Goal: Task Accomplishment & Management: Manage account settings

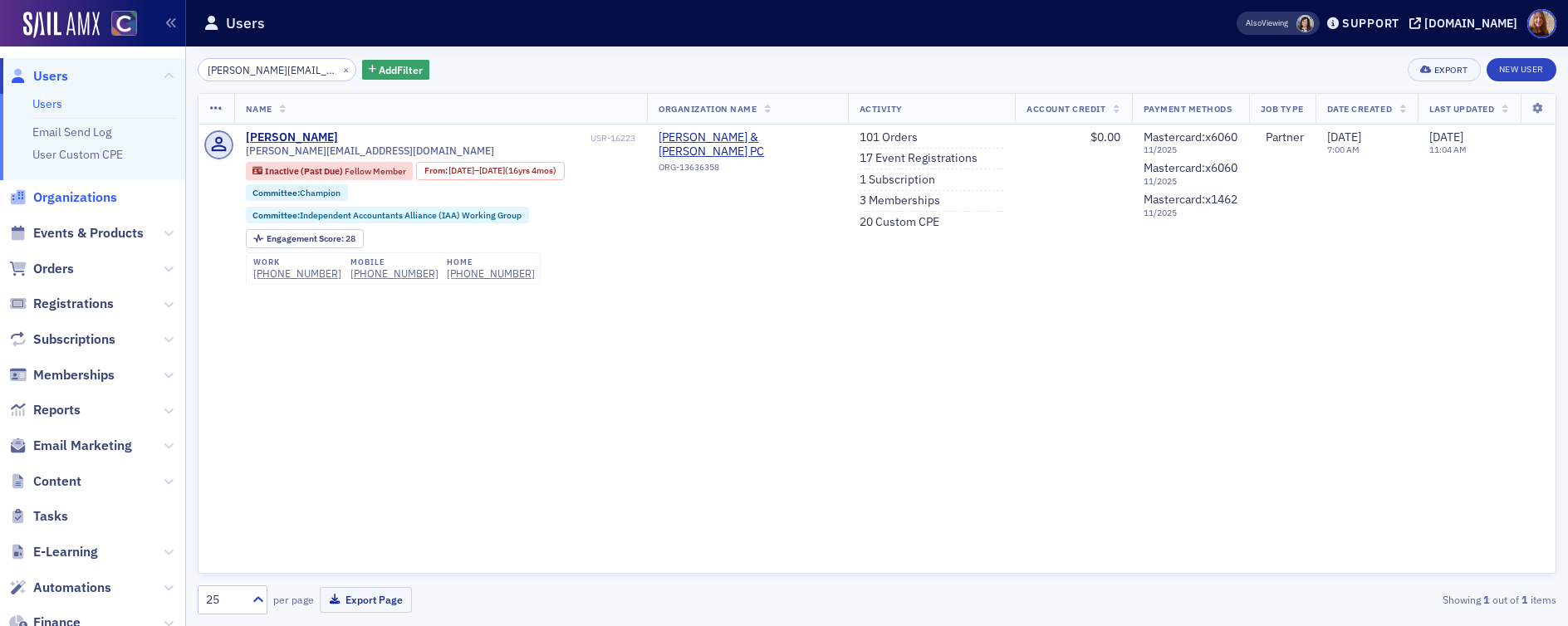
click at [87, 192] on span "Organizations" at bounding box center [75, 197] width 84 height 18
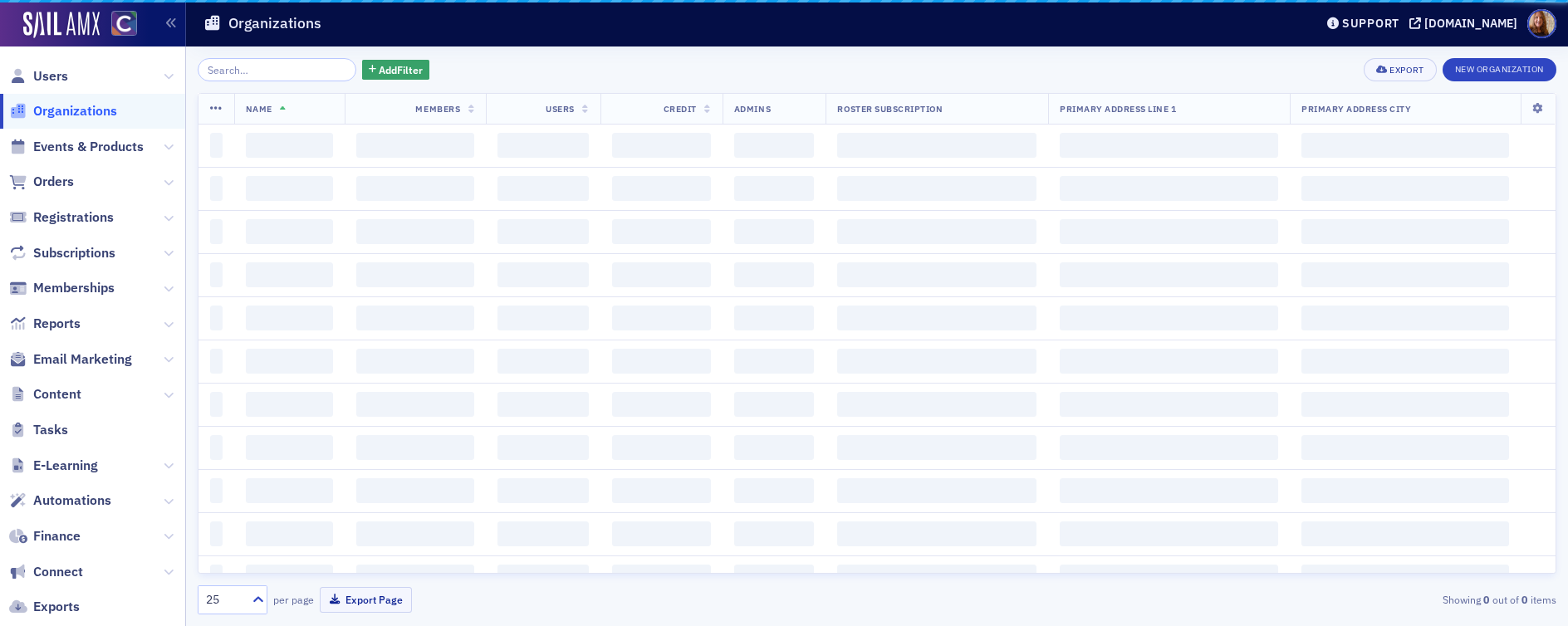
click at [269, 74] on input "search" at bounding box center [277, 70] width 159 height 23
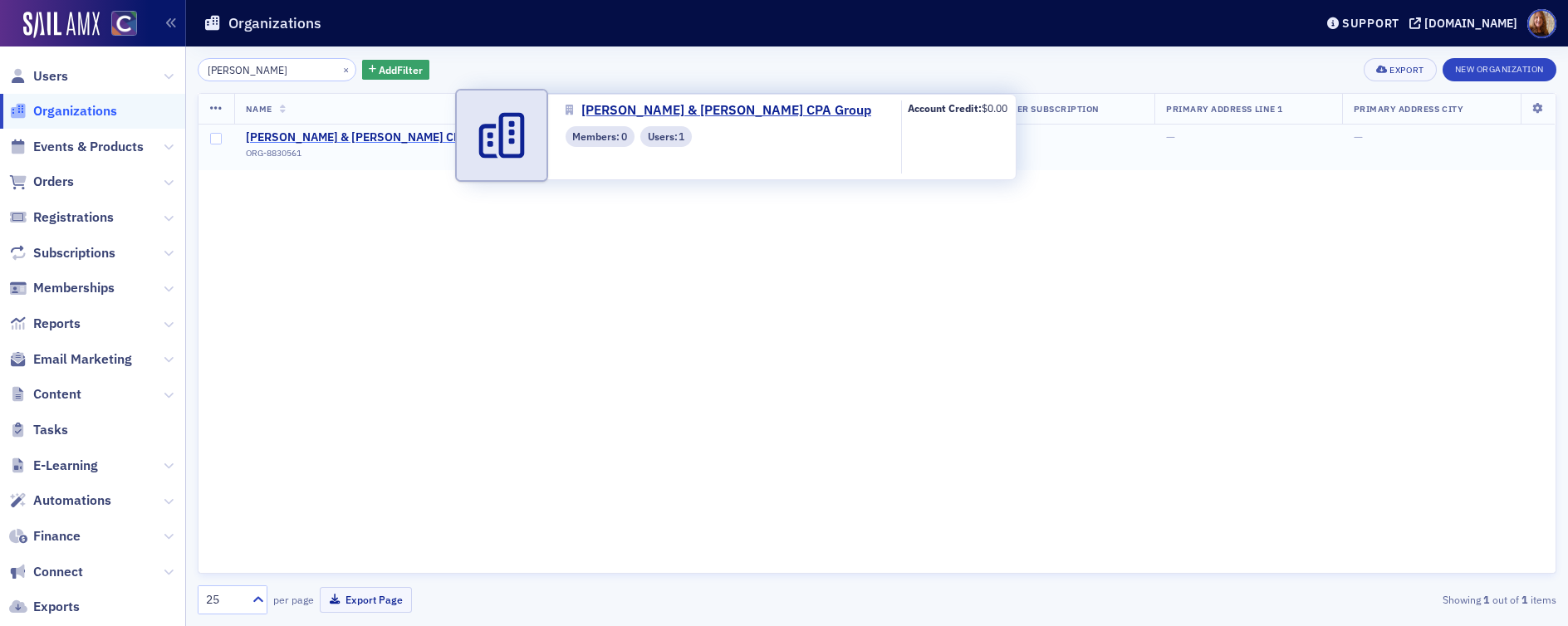
type input "Vickerman"
click at [425, 131] on span "Hayes McColloch & Vickerman CPA Group" at bounding box center [374, 138] width 257 height 15
select select "US"
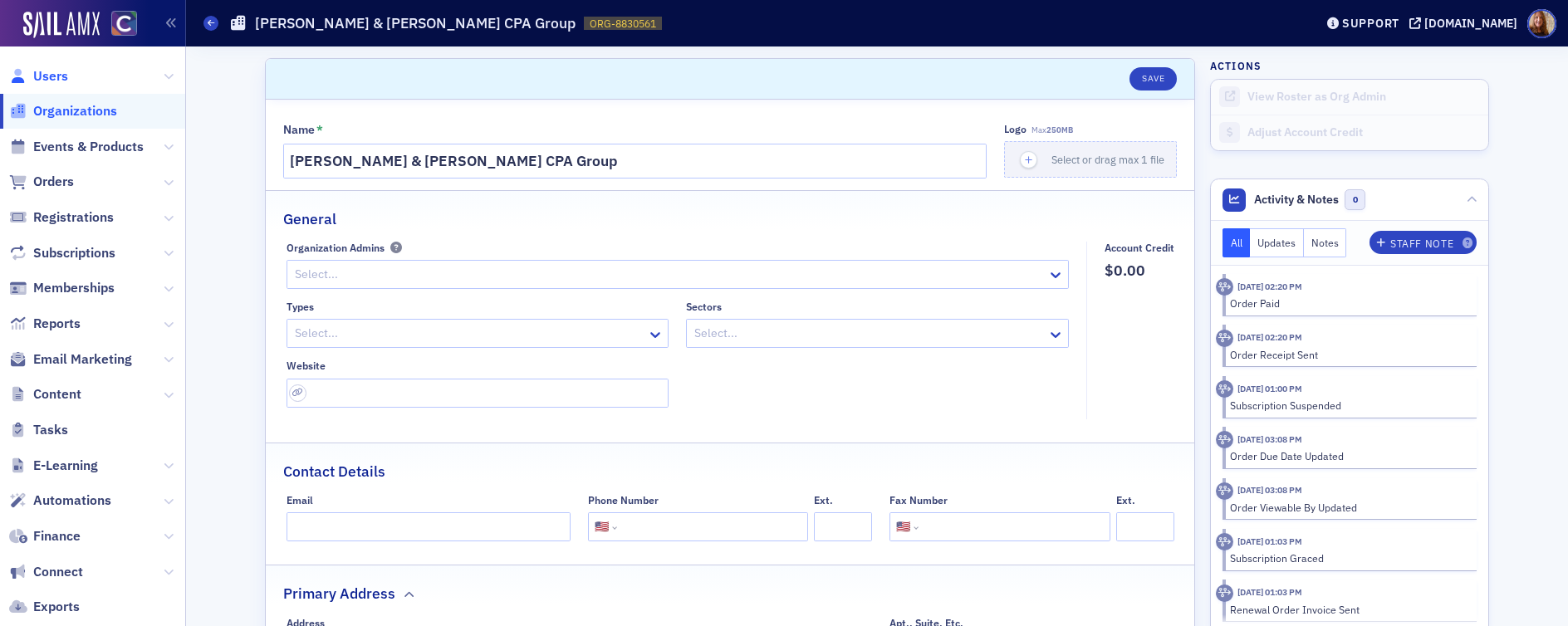
click at [63, 77] on span "Users" at bounding box center [50, 76] width 35 height 18
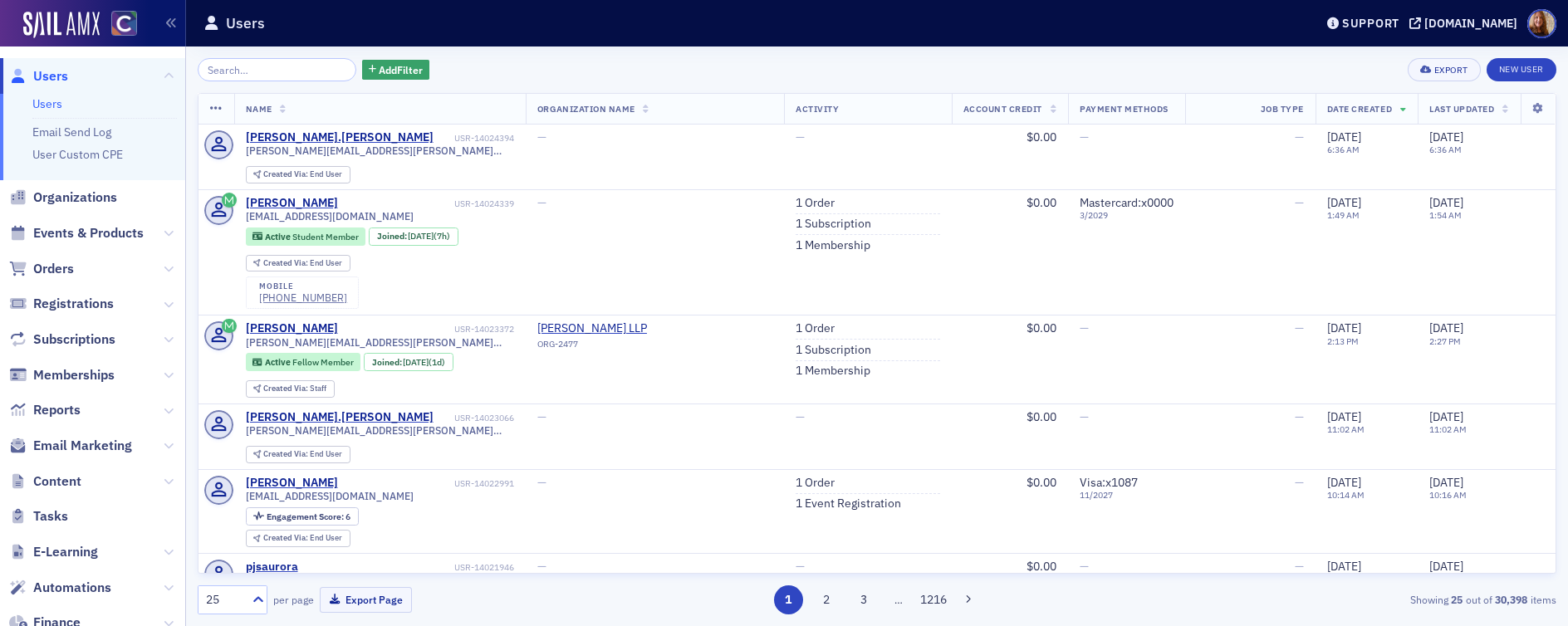
click at [49, 104] on link "Users" at bounding box center [47, 104] width 30 height 15
click at [256, 67] on input "search" at bounding box center [277, 70] width 159 height 23
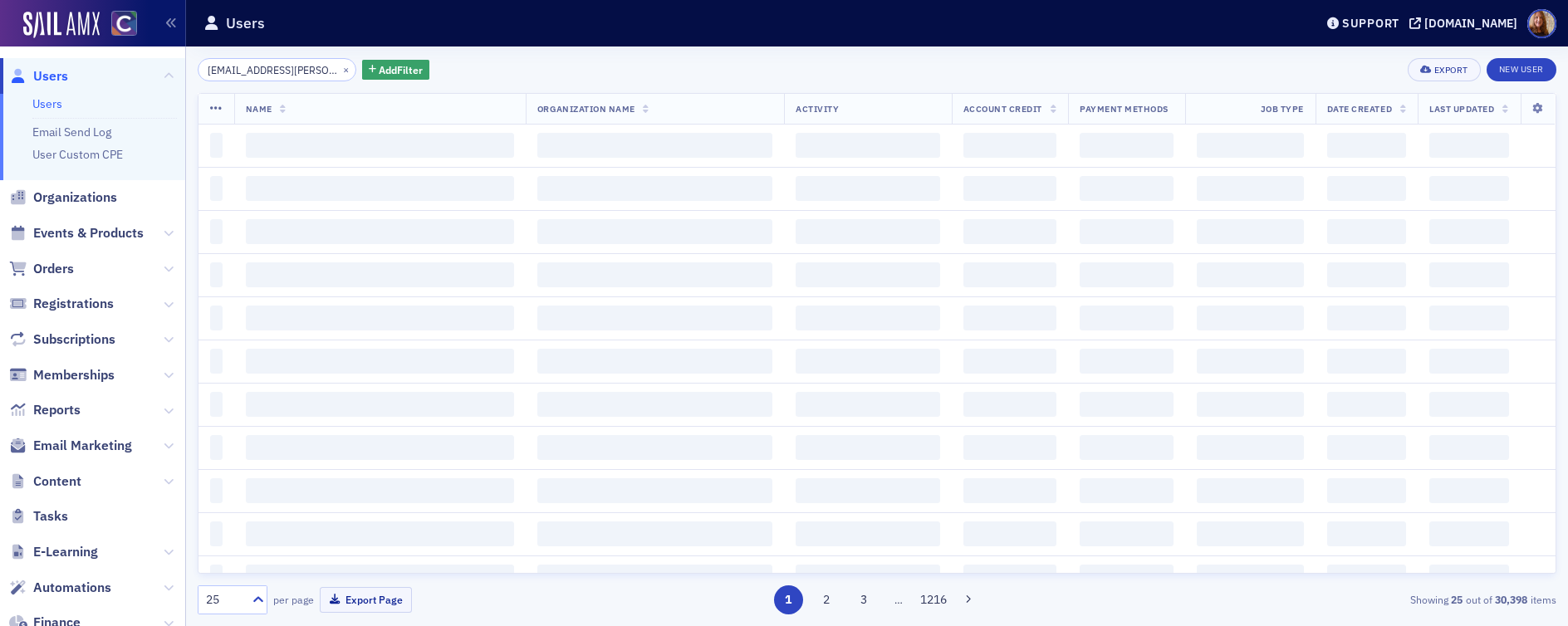
scroll to position [0, 8]
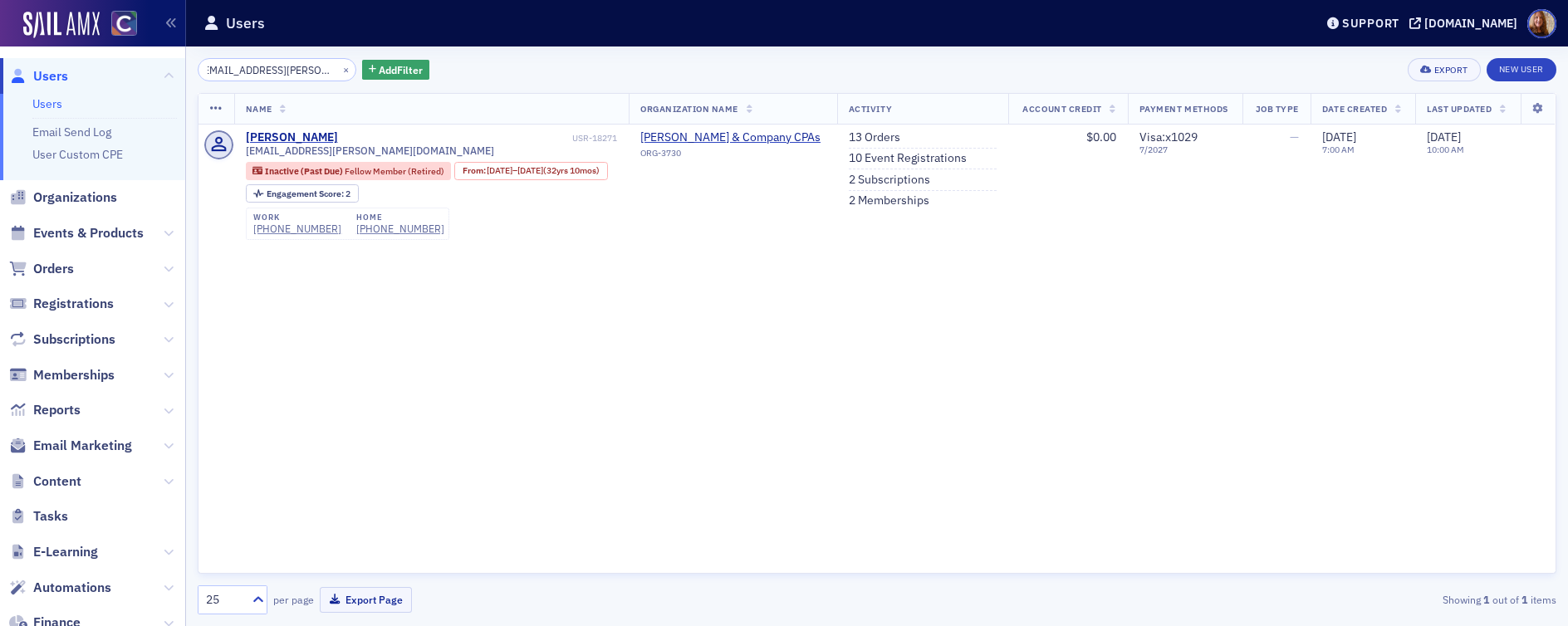
type input "[EMAIL_ADDRESS][PERSON_NAME][DOMAIN_NAME]"
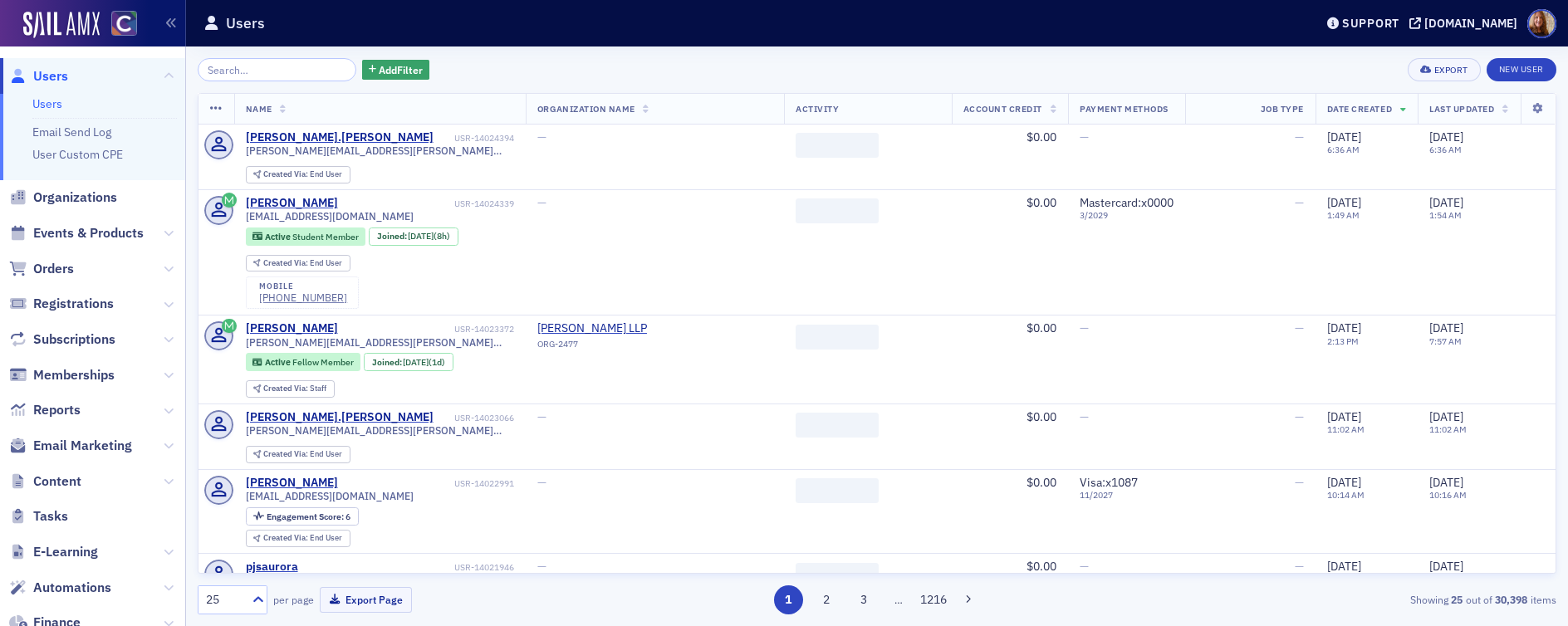
click at [287, 70] on input "search" at bounding box center [277, 70] width 159 height 23
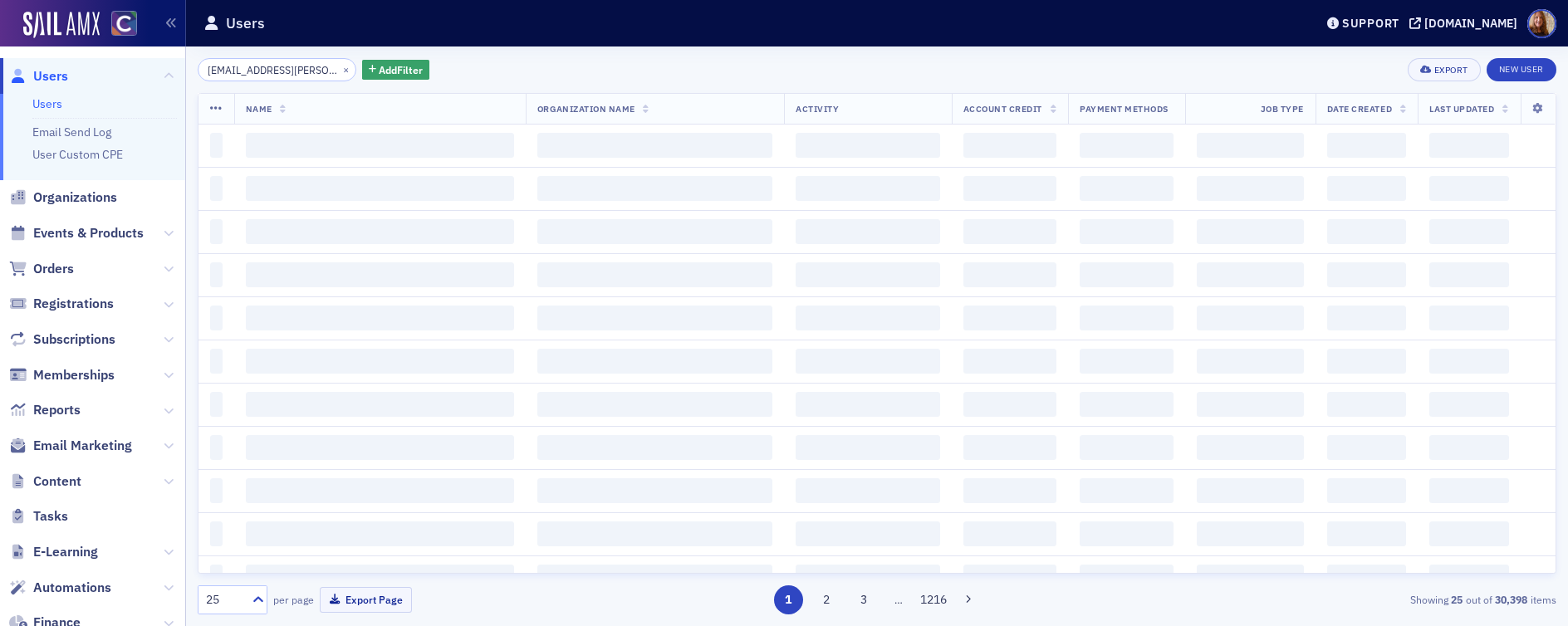
scroll to position [0, 8]
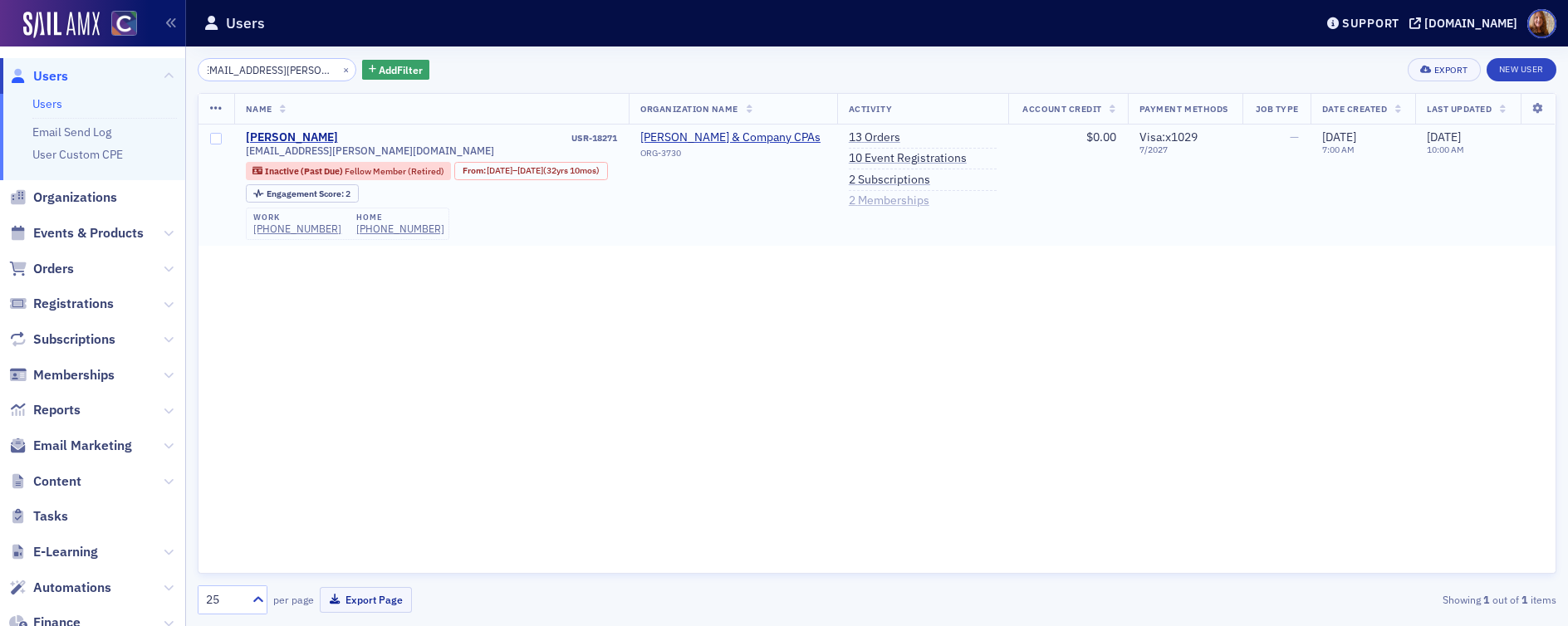
type input "[EMAIL_ADDRESS][PERSON_NAME][DOMAIN_NAME]"
click at [878, 193] on link "2 Memberships" at bounding box center [889, 201] width 81 height 15
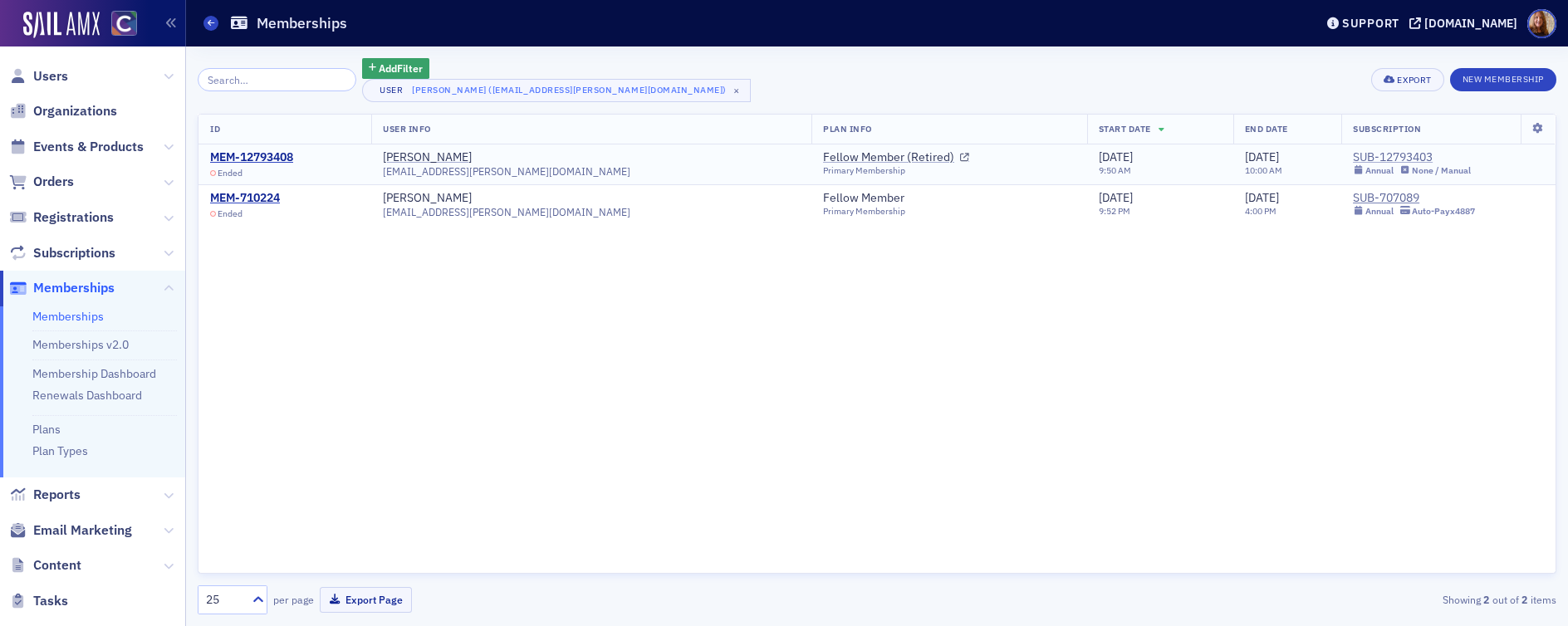
click at [1353, 155] on div "SUB-12793403" at bounding box center [1412, 158] width 118 height 15
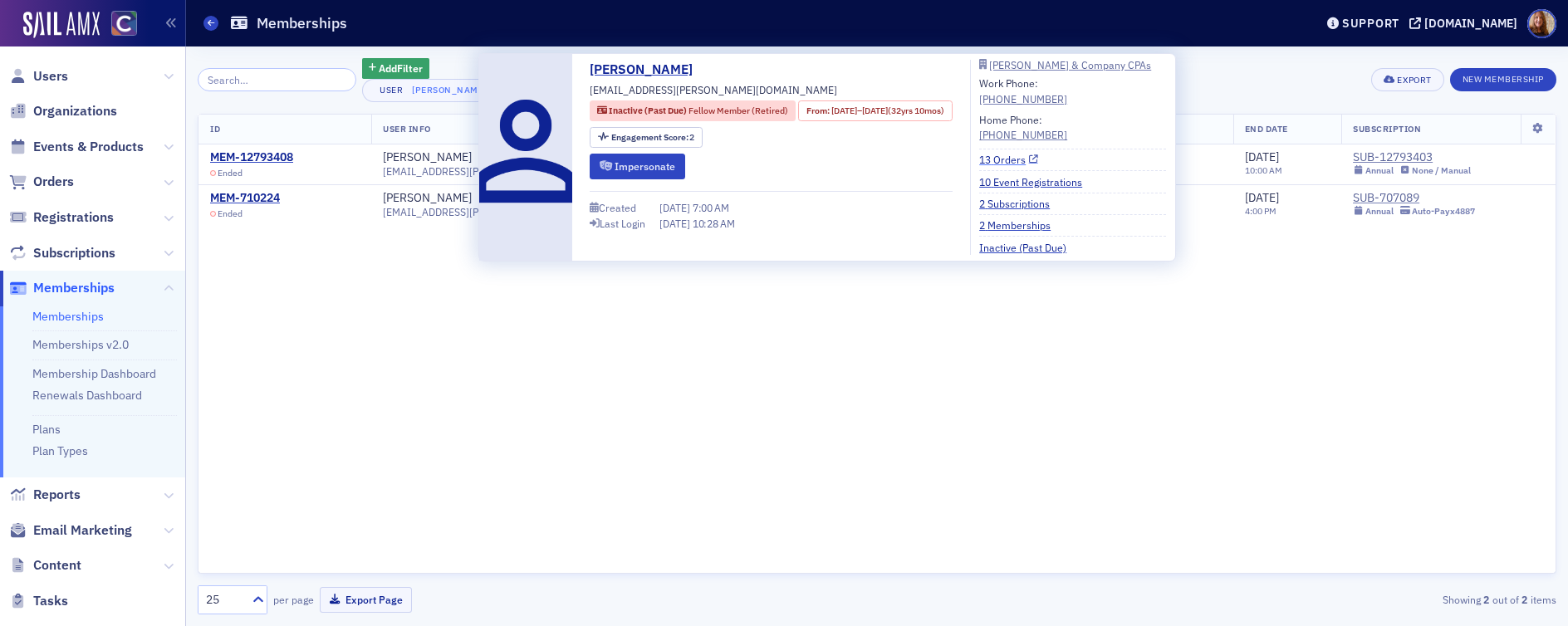
click at [1038, 161] on link "13 Orders" at bounding box center [1009, 160] width 59 height 15
click at [332, 406] on div "ID User Info Plan Info Start Date End Date Subscription MEM-12793408 Ended Terr…" at bounding box center [877, 344] width 1359 height 461
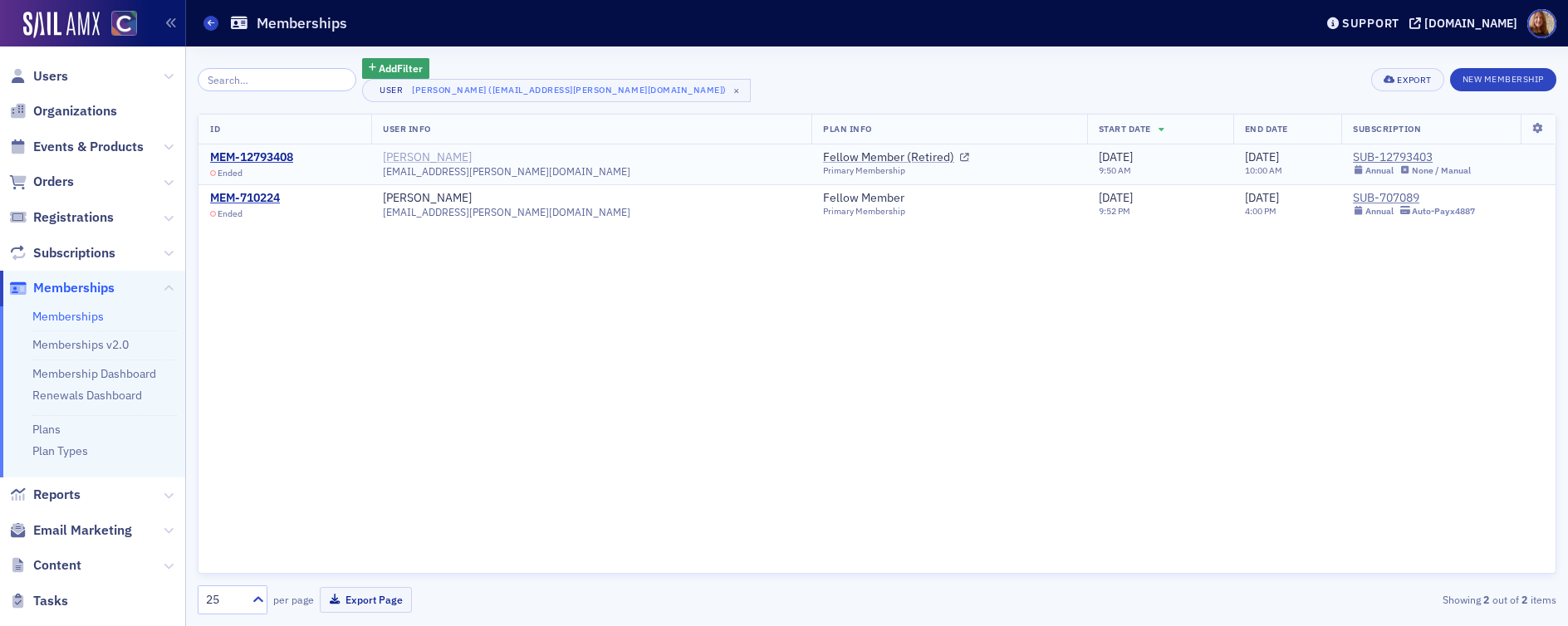
click at [459, 152] on div "[PERSON_NAME]" at bounding box center [427, 158] width 89 height 15
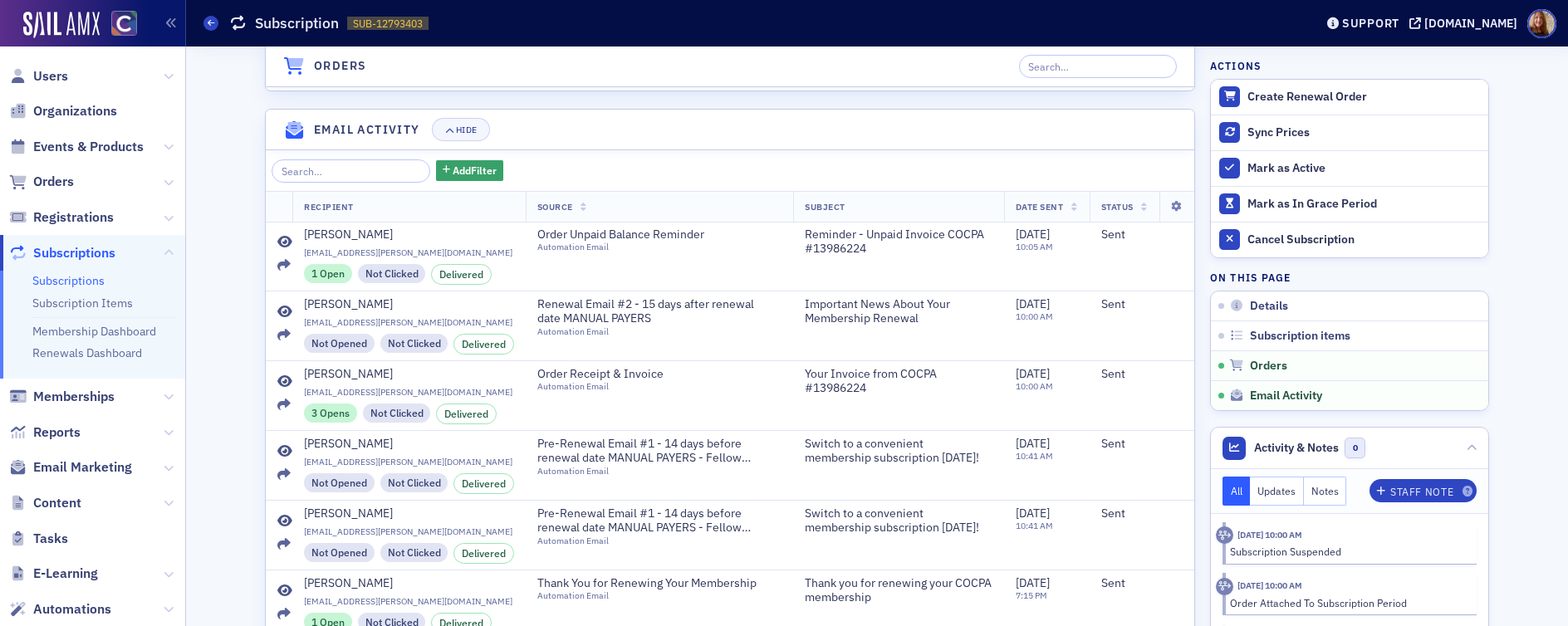
scroll to position [1006, 0]
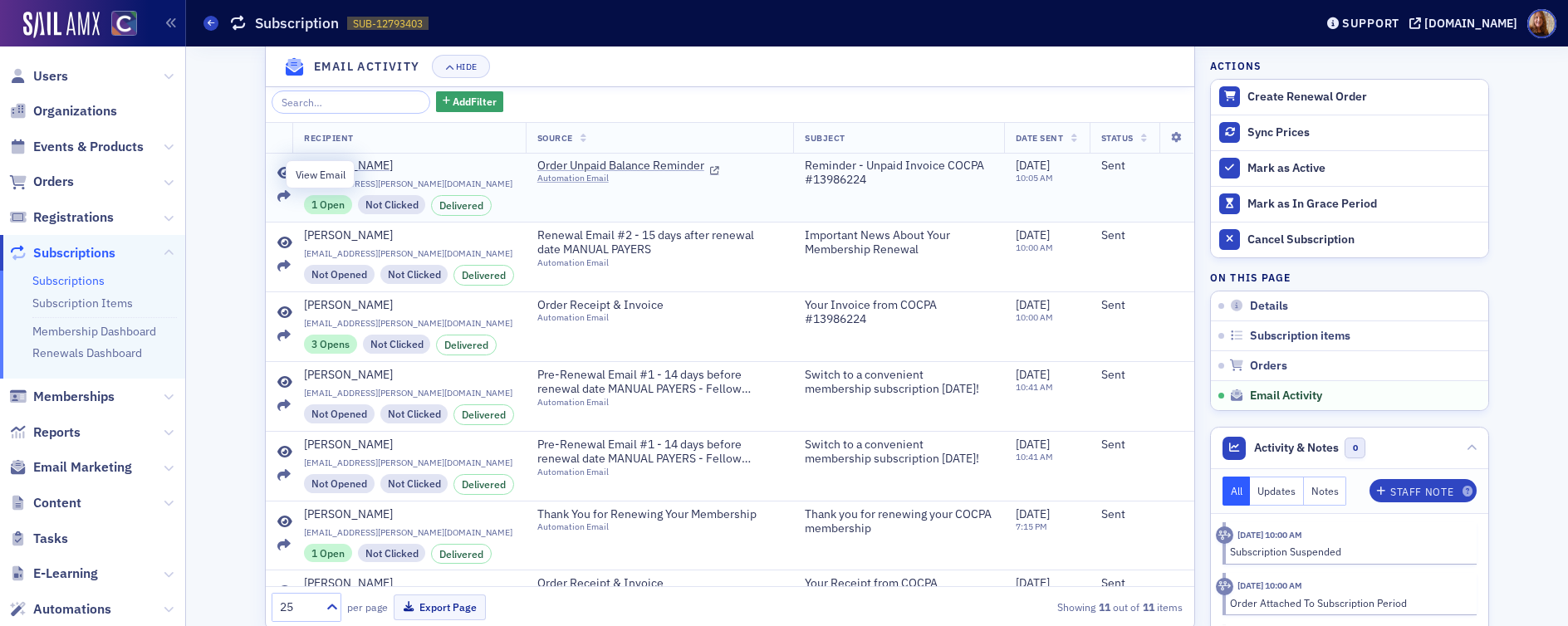
click at [277, 171] on icon at bounding box center [285, 173] width 15 height 13
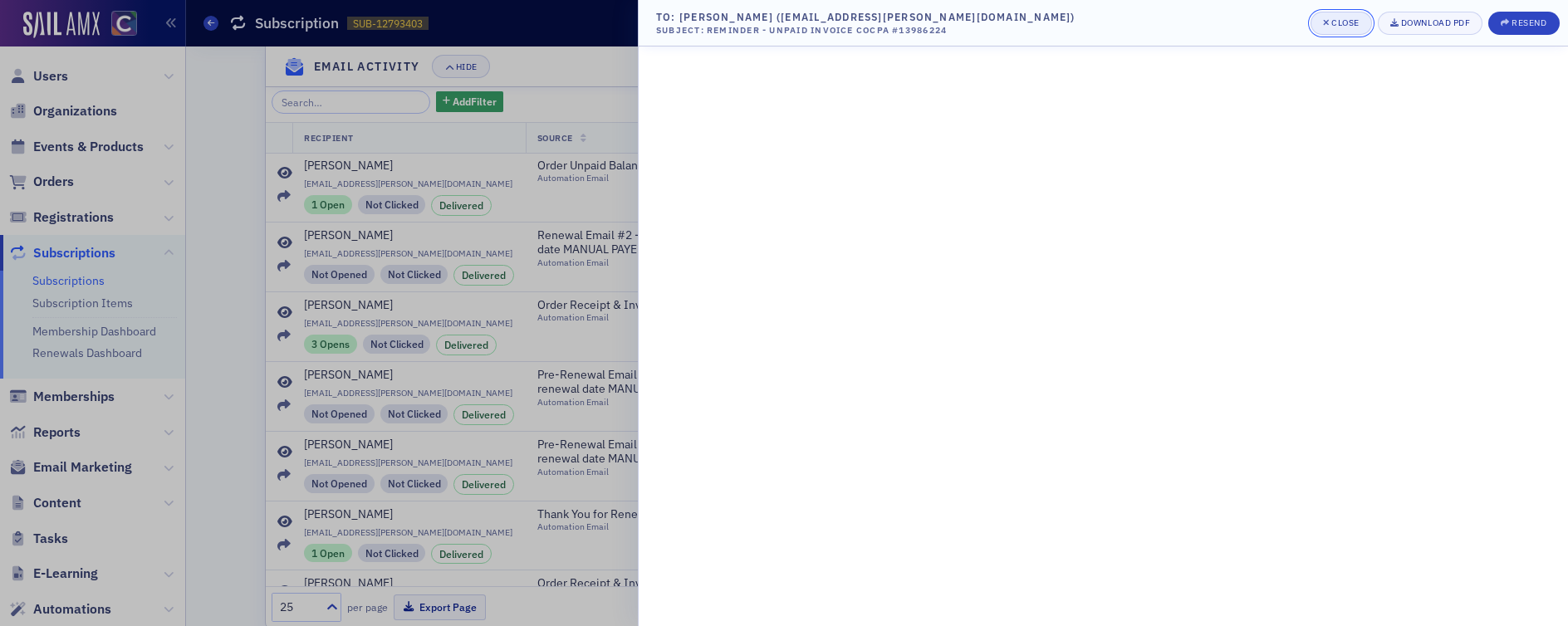
click at [1346, 23] on div "Close" at bounding box center [1346, 23] width 29 height 10
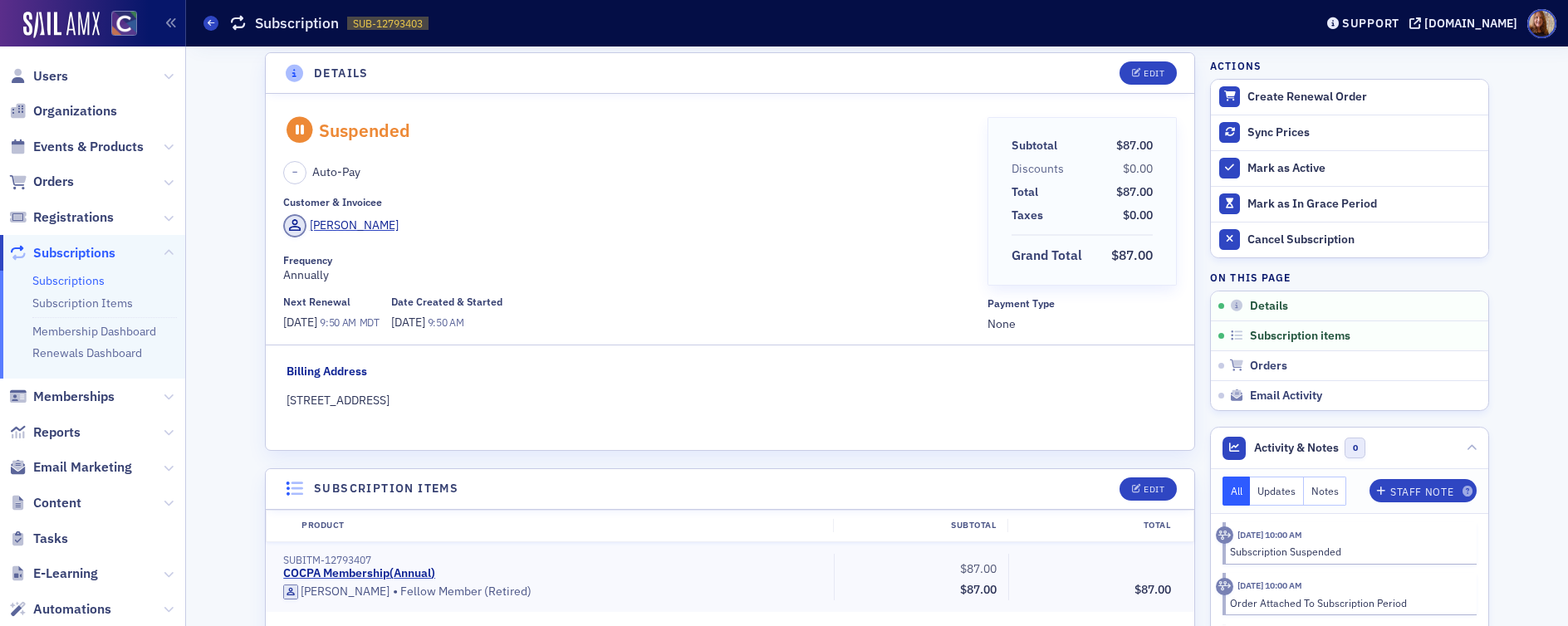
scroll to position [0, 0]
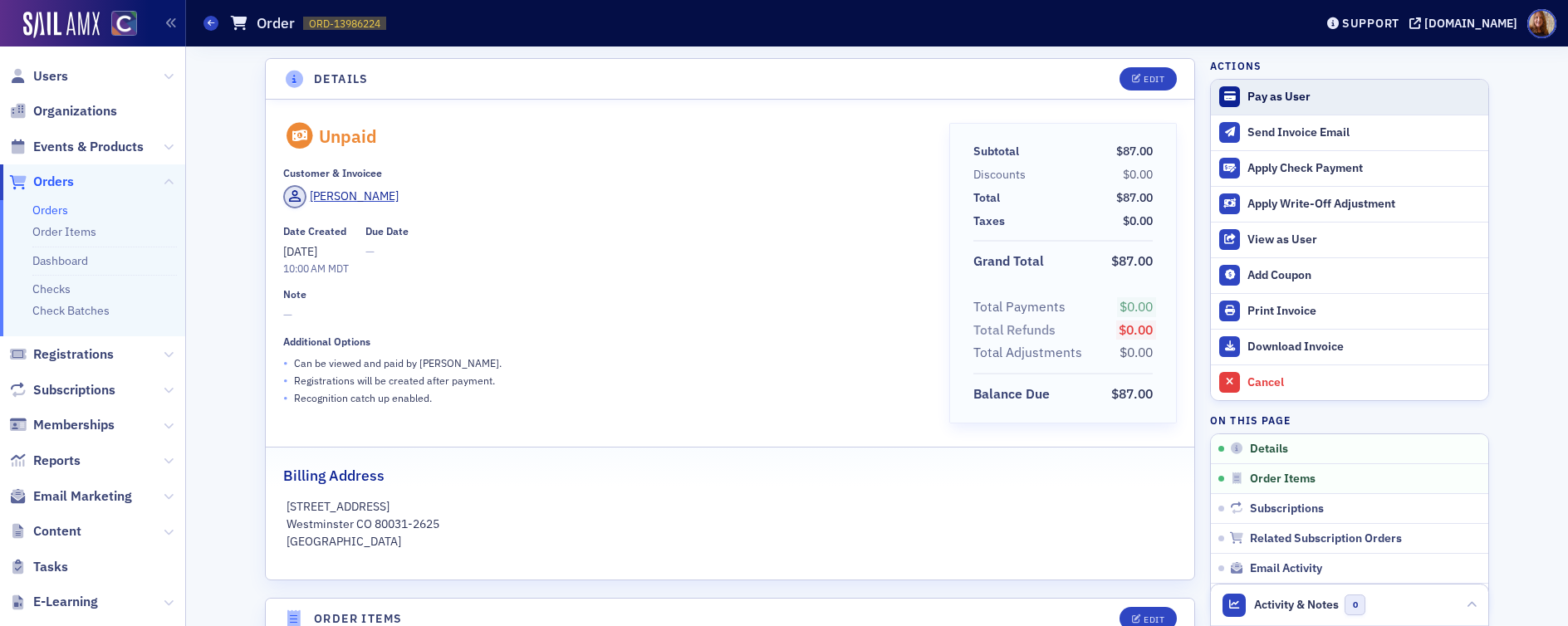
click at [1273, 91] on div "Pay as User" at bounding box center [1364, 97] width 232 height 15
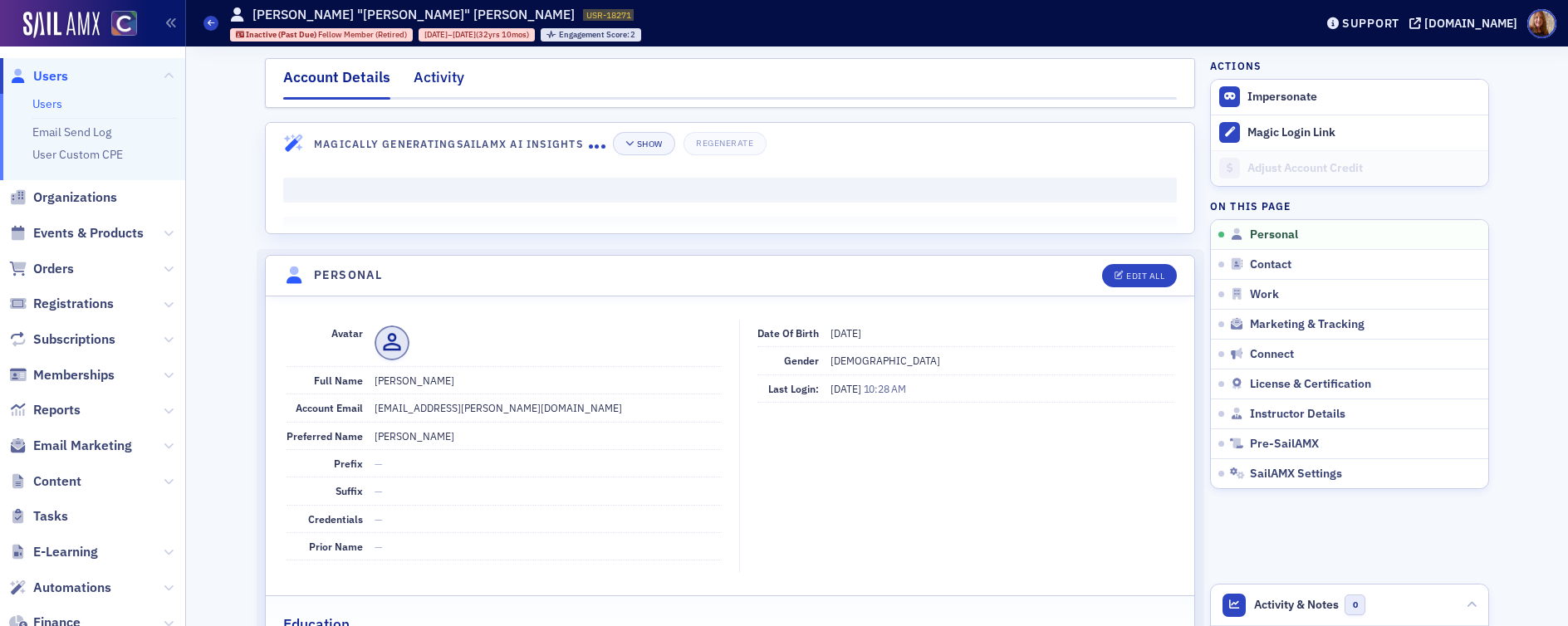
click at [445, 75] on div "Activity" at bounding box center [438, 82] width 50 height 30
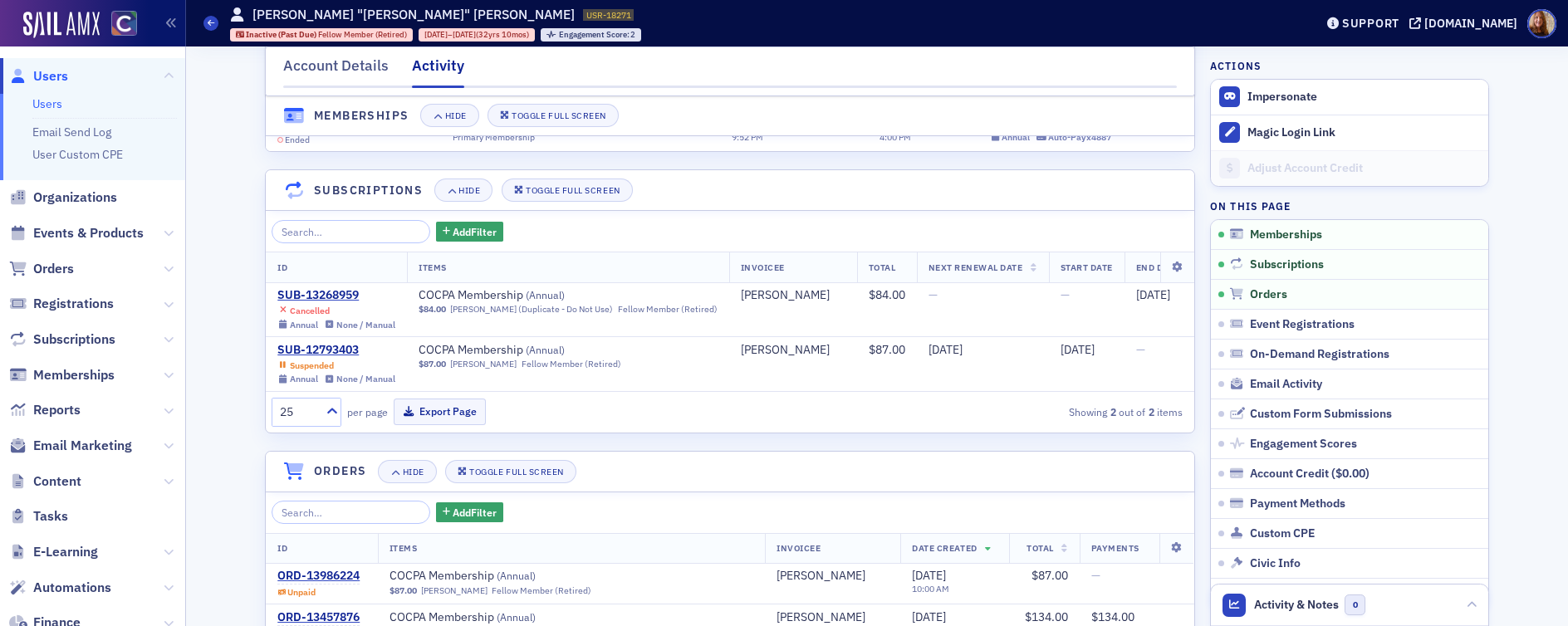
scroll to position [255, 0]
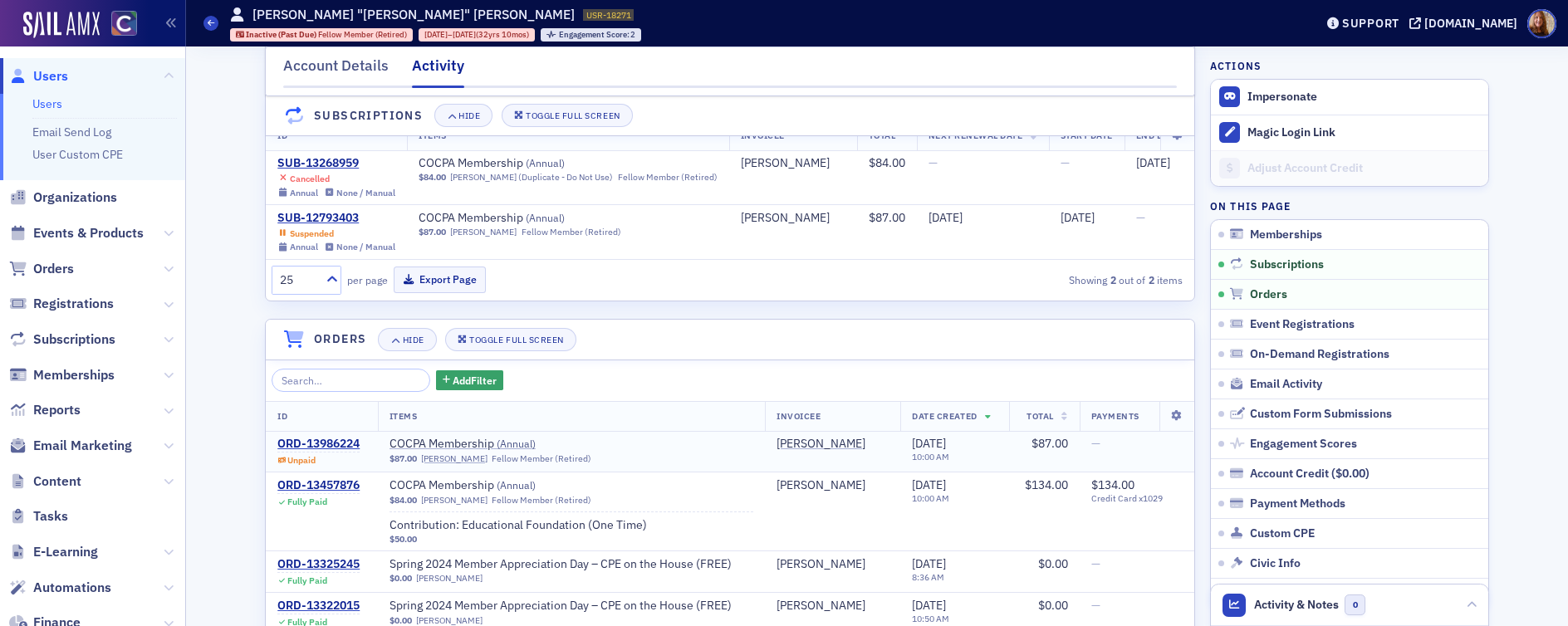
click at [301, 445] on td "ORD-13986224 Unpaid" at bounding box center [322, 453] width 112 height 42
click at [319, 452] on div "ORD-13986224" at bounding box center [318, 445] width 82 height 15
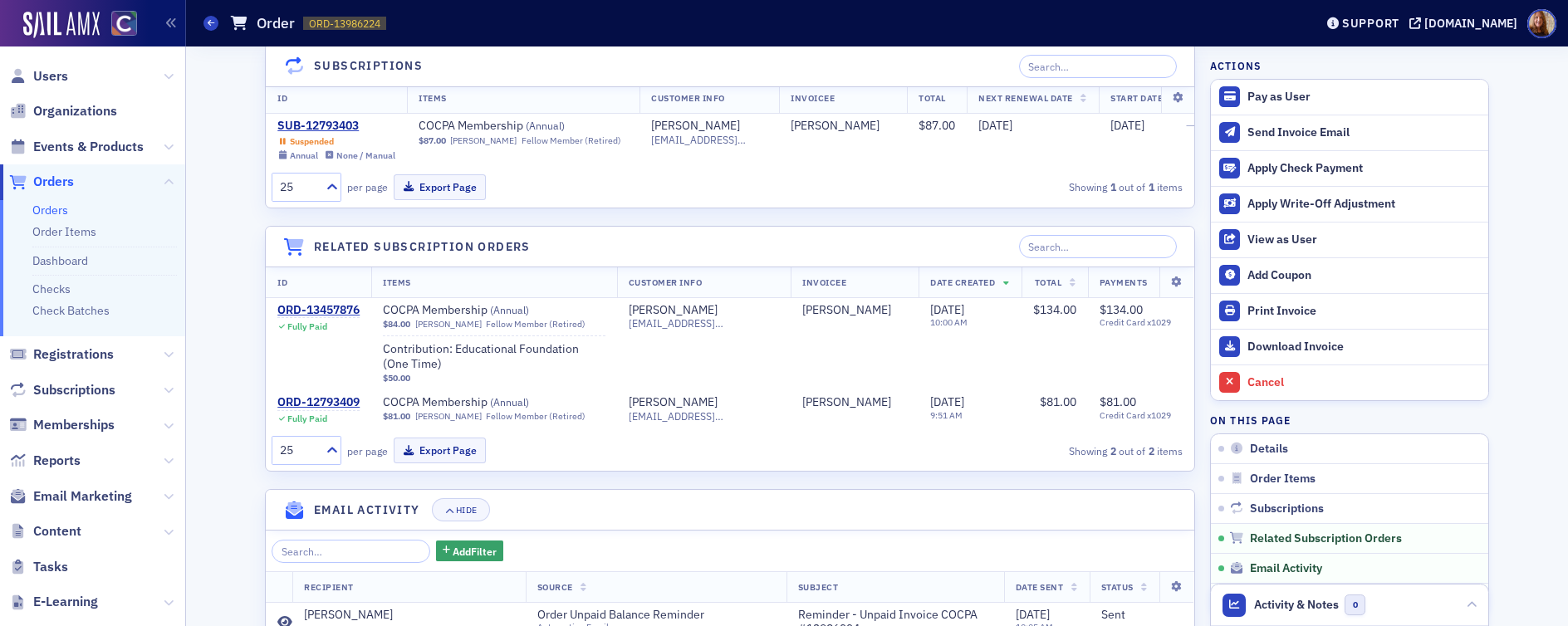
scroll to position [1307, 0]
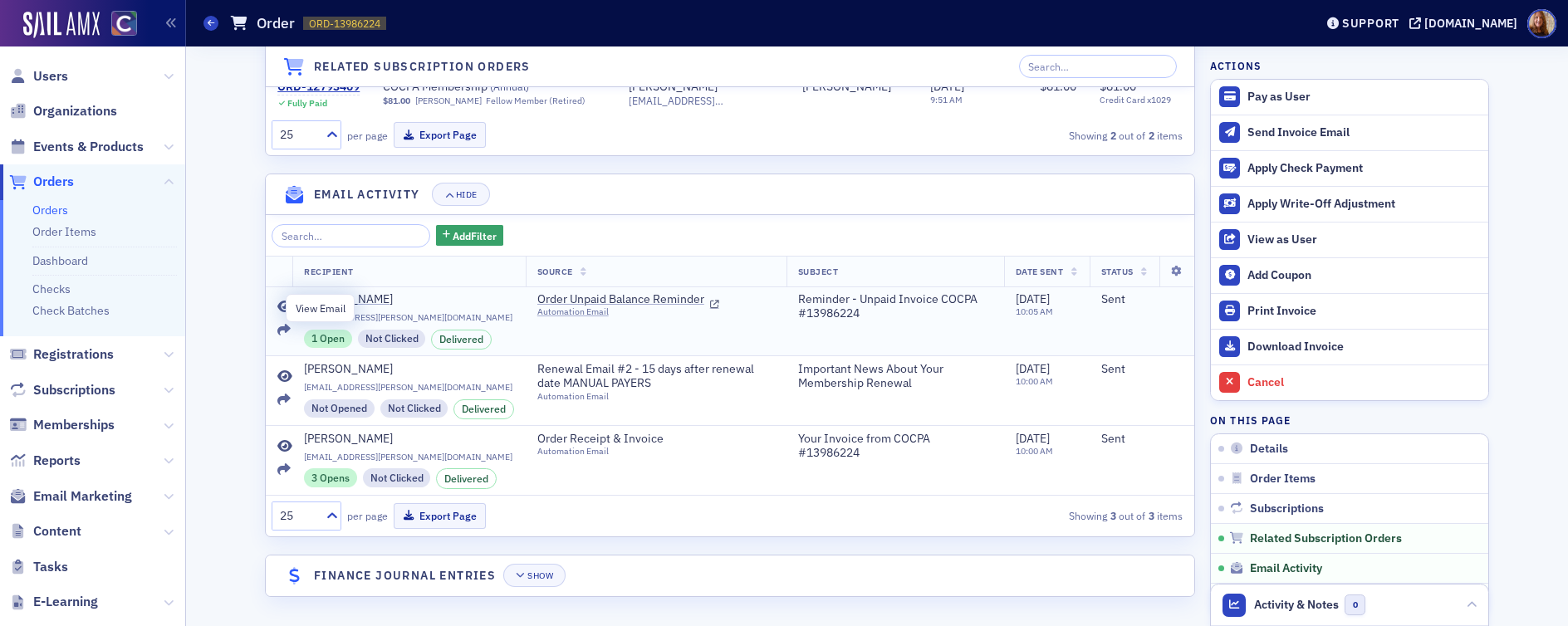
click at [277, 302] on icon at bounding box center [285, 308] width 15 height 13
